Goal: Learn about a topic

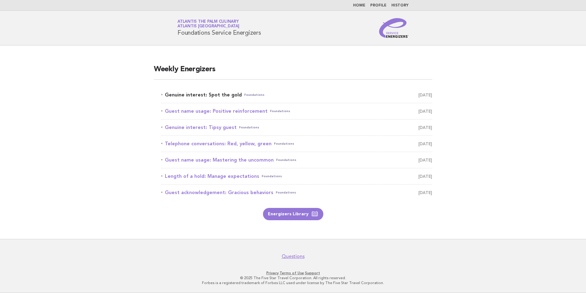
click at [196, 93] on link "Genuine interest: Spot the gold Foundations September 12" at bounding box center [296, 94] width 271 height 9
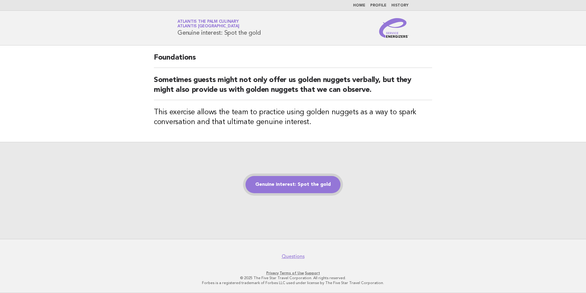
click at [282, 176] on link "Genuine interest: Spot the gold" at bounding box center [293, 184] width 95 height 17
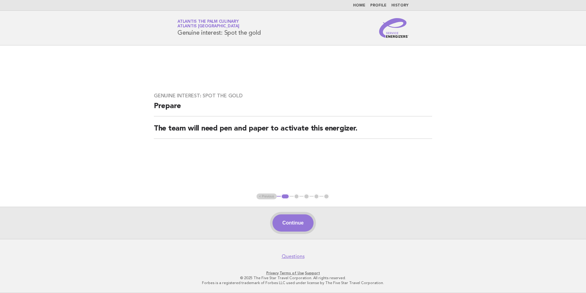
click at [287, 222] on button "Continue" at bounding box center [293, 222] width 41 height 17
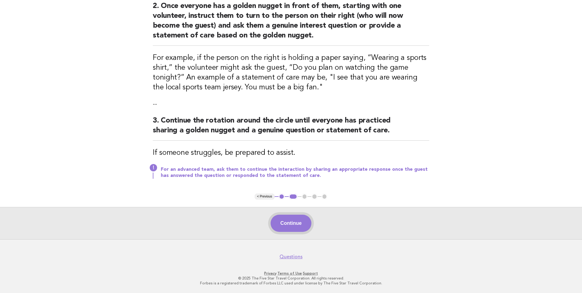
click at [284, 229] on button "Continue" at bounding box center [291, 222] width 41 height 17
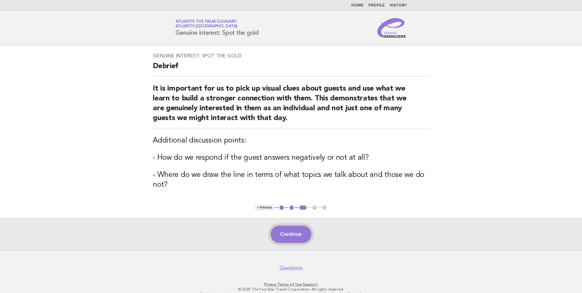
click at [284, 239] on button "Continue" at bounding box center [291, 233] width 41 height 17
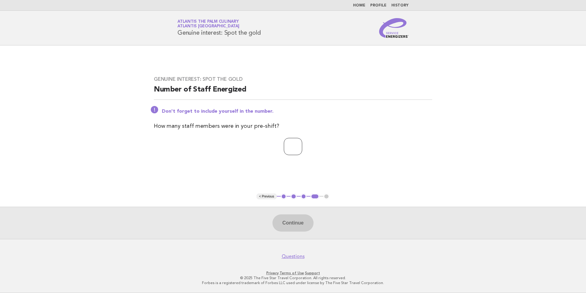
click at [295, 149] on input "number" at bounding box center [293, 146] width 18 height 17
type input "**"
click at [281, 223] on button "Continue" at bounding box center [293, 222] width 41 height 17
